Goal: Transaction & Acquisition: Purchase product/service

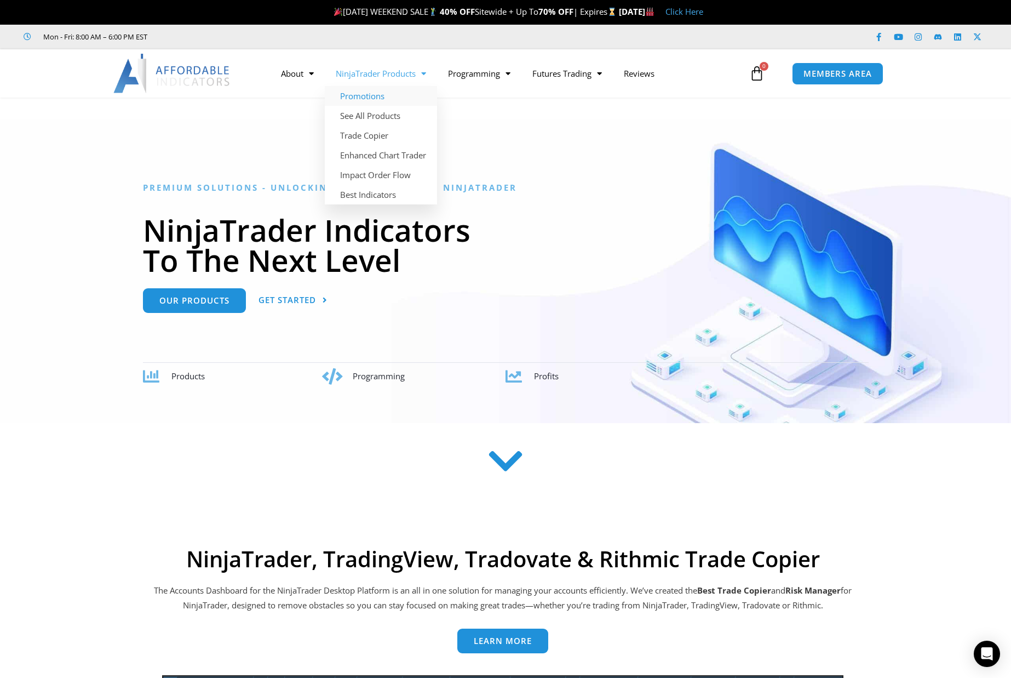
click at [376, 95] on link "Promotions" at bounding box center [381, 96] width 112 height 20
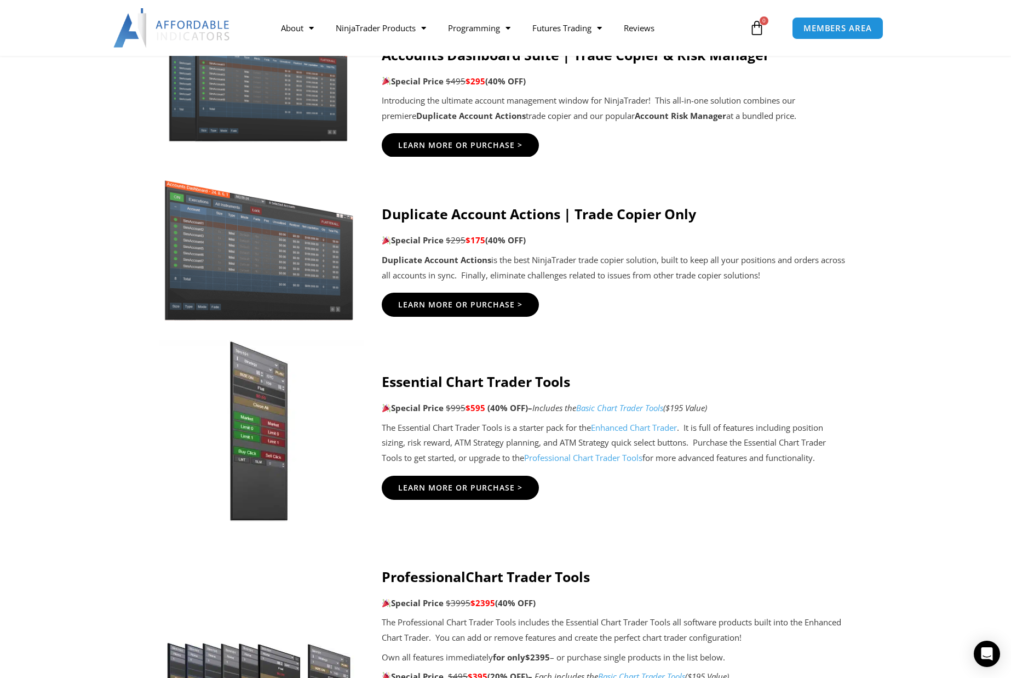
scroll to position [767, 0]
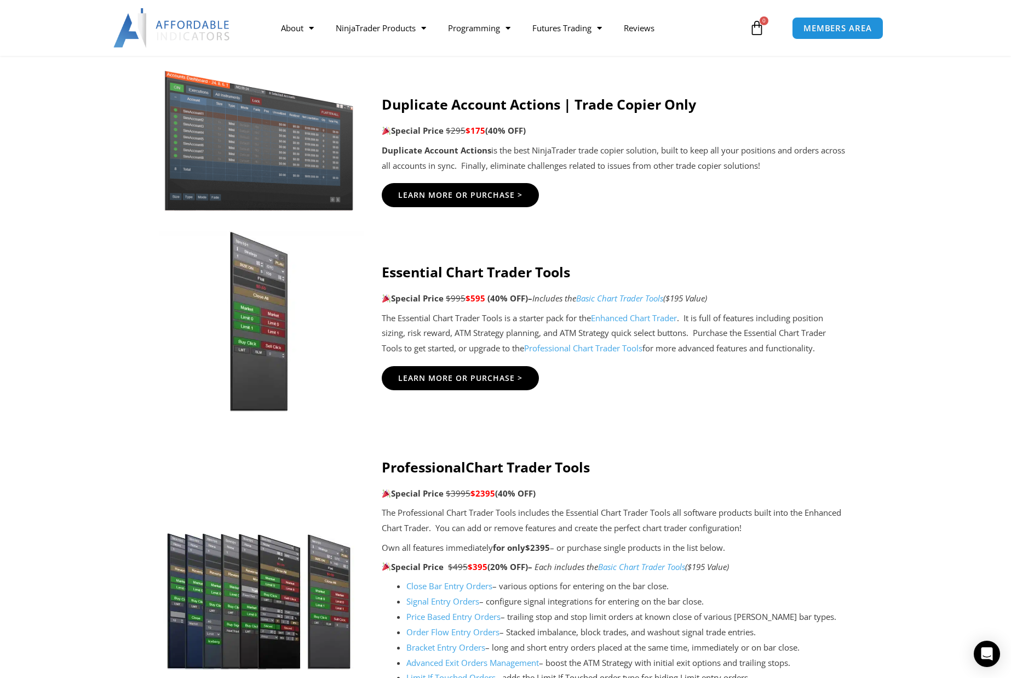
click at [263, 354] on img at bounding box center [259, 321] width 210 height 181
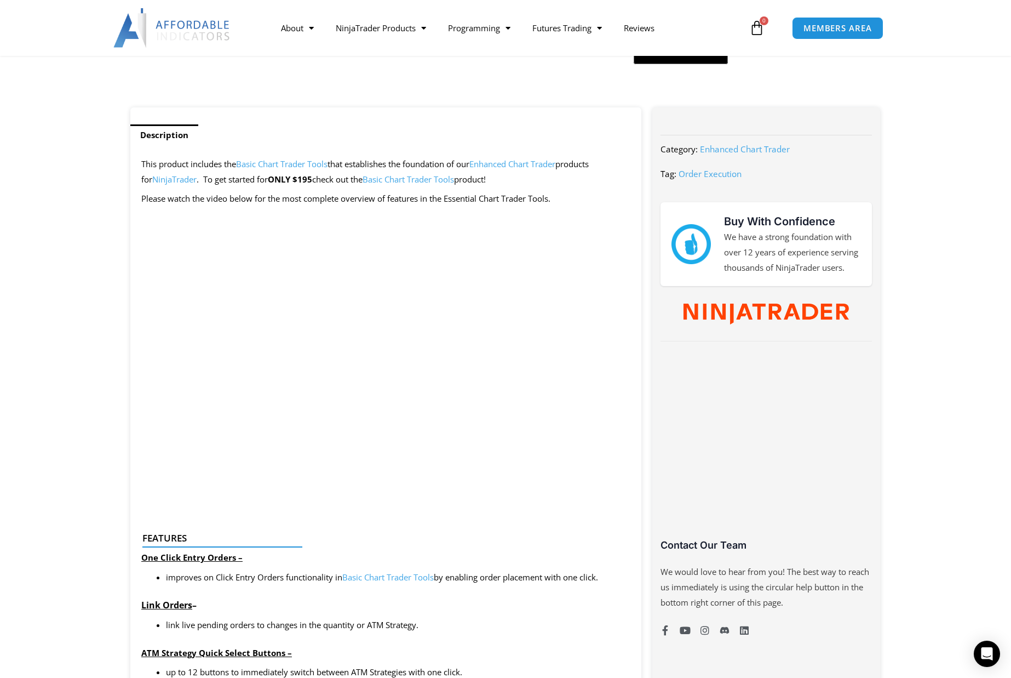
scroll to position [657, 0]
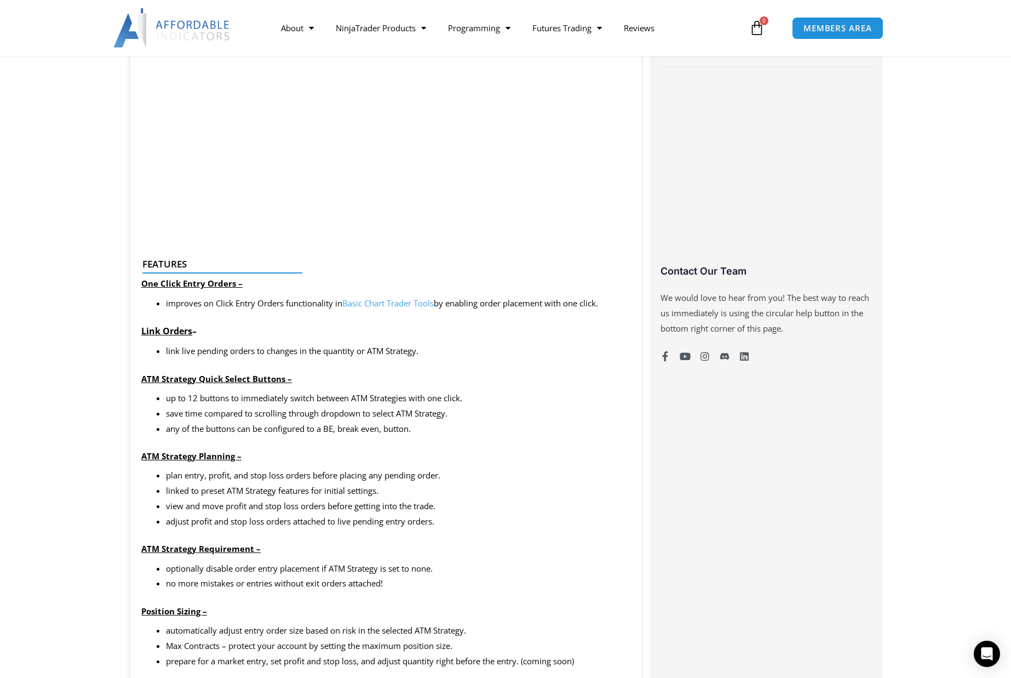
click at [364, 305] on link "Basic Chart Trader Tools" at bounding box center [387, 302] width 91 height 11
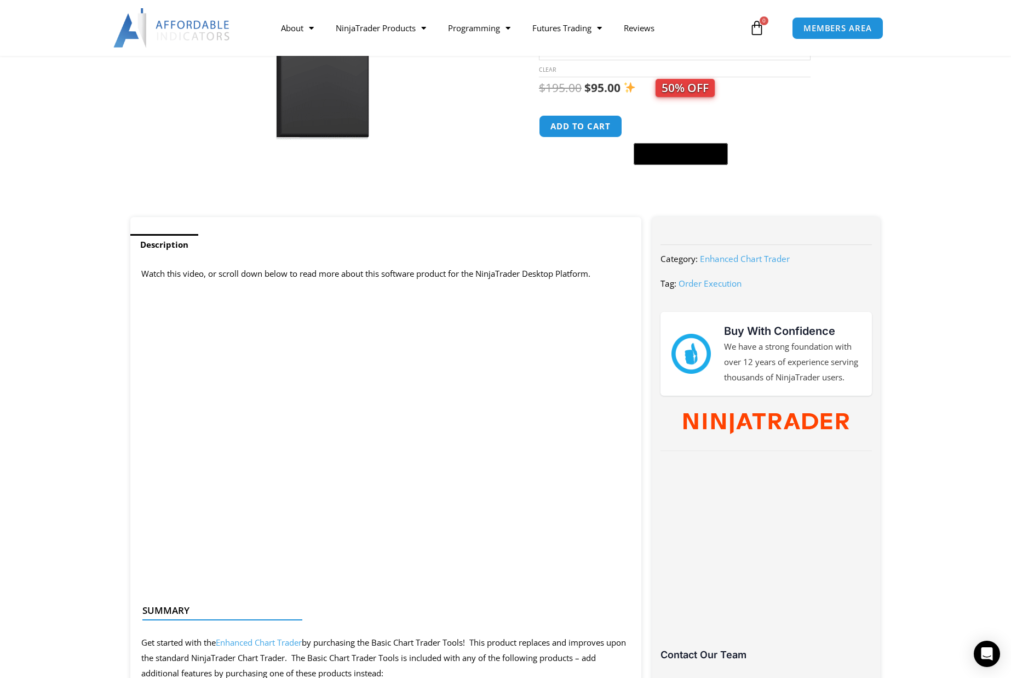
scroll to position [438, 0]
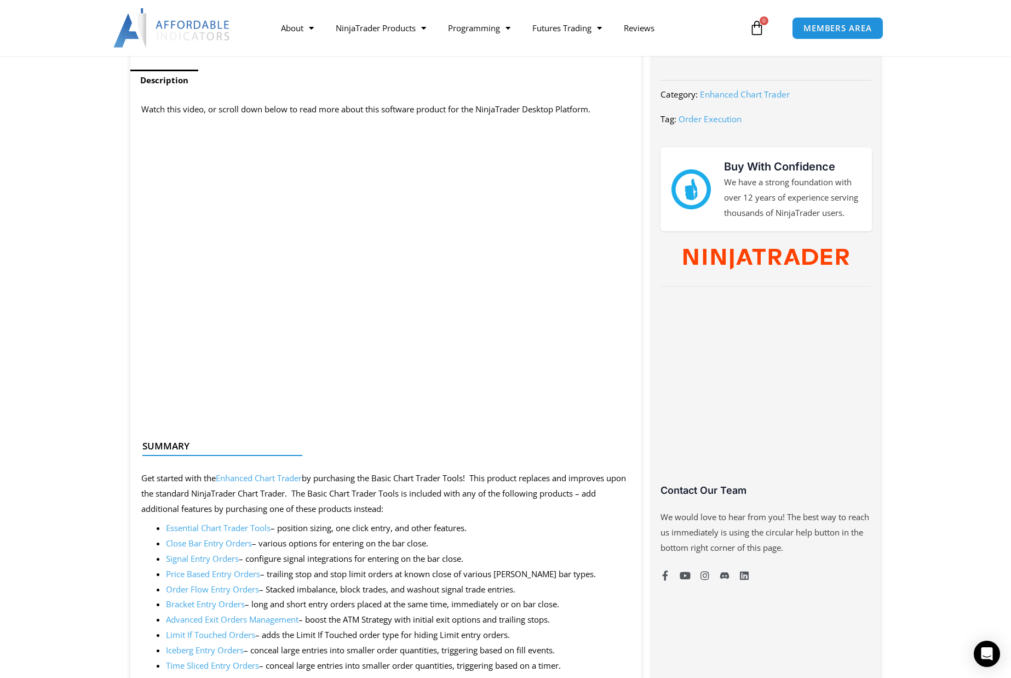
click at [383, 452] on div at bounding box center [381, 455] width 478 height 7
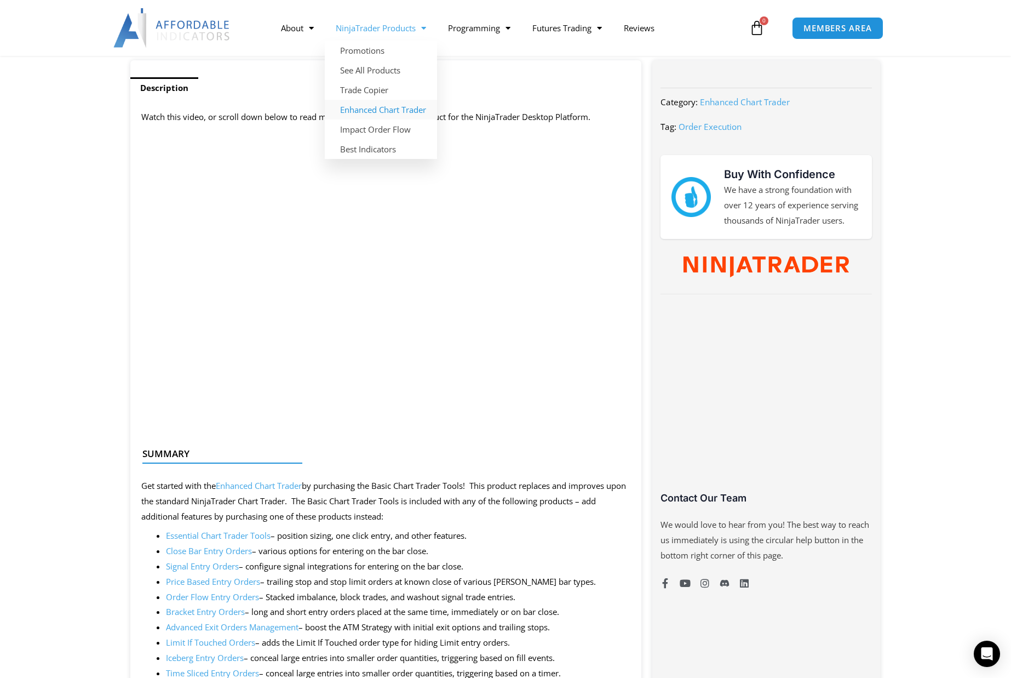
click at [379, 107] on link "Enhanced Chart Trader" at bounding box center [381, 110] width 112 height 20
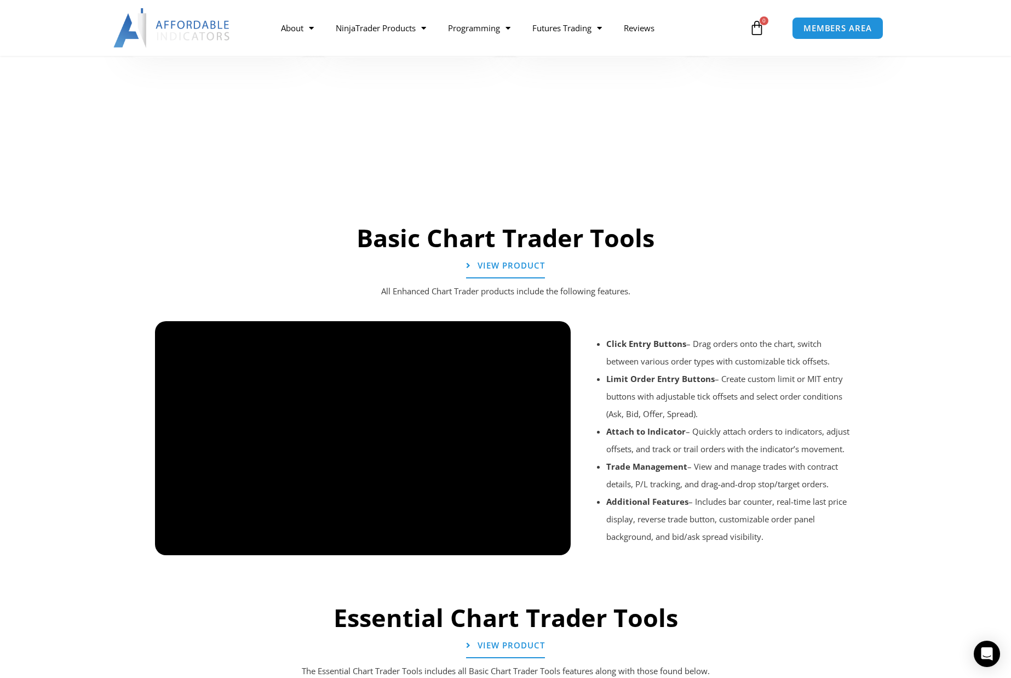
scroll to position [931, 0]
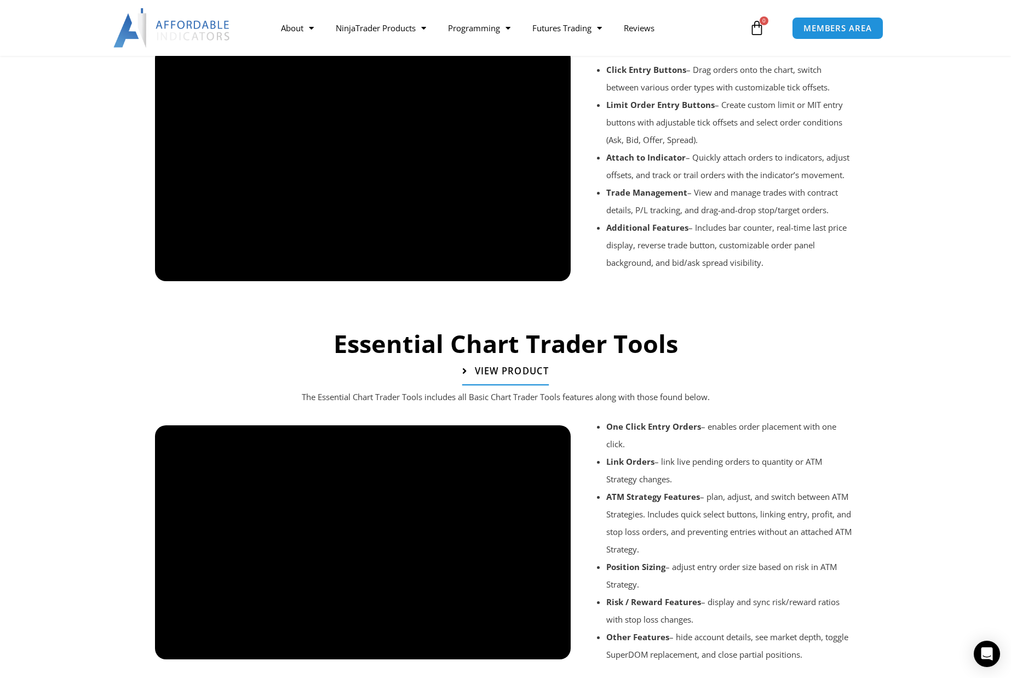
click at [516, 371] on span "View Product" at bounding box center [512, 370] width 74 height 9
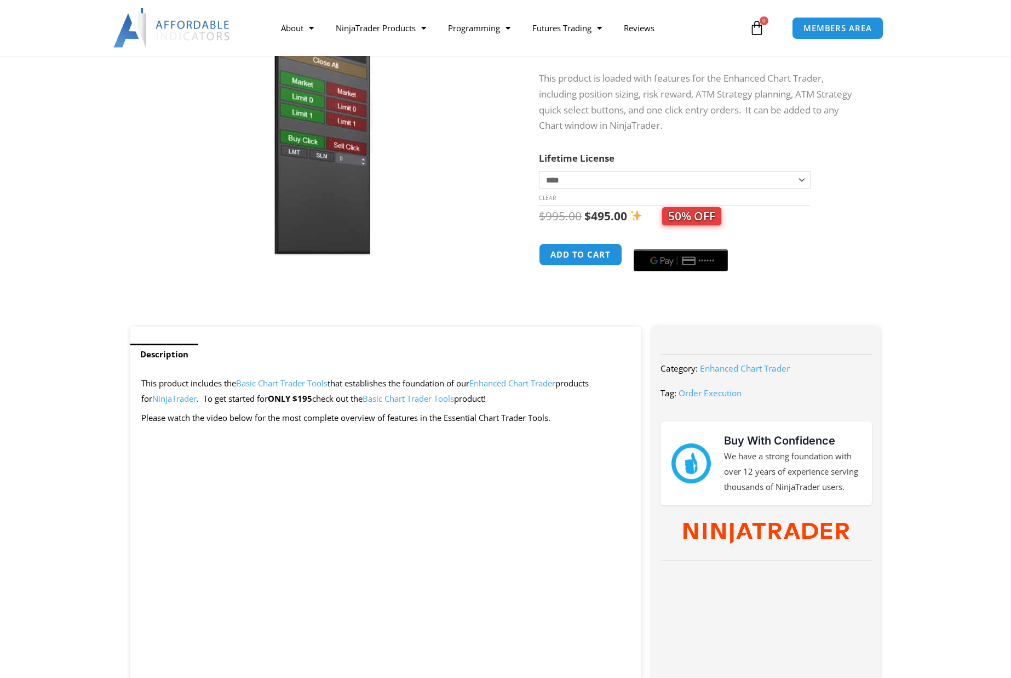
scroll to position [329, 0]
